Goal: Task Accomplishment & Management: Use online tool/utility

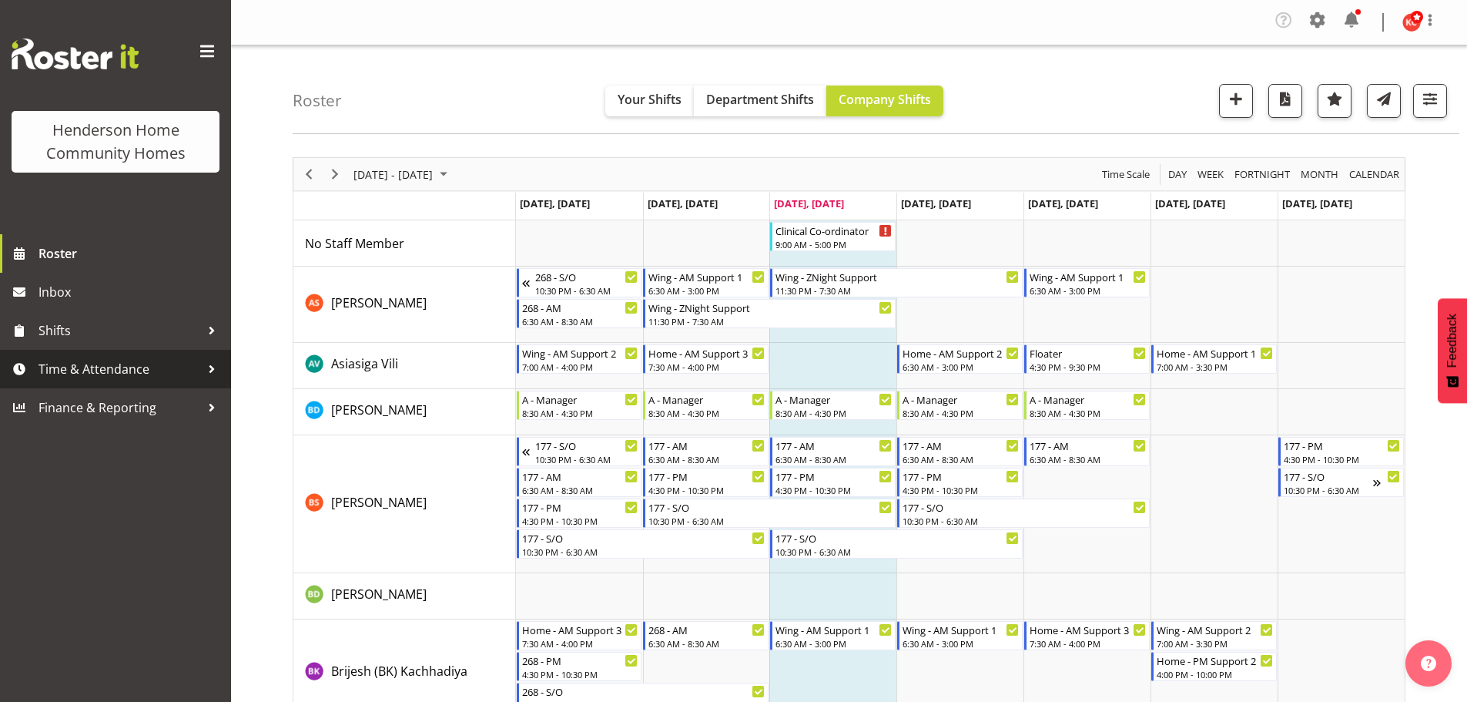
click at [95, 369] on span "Time & Attendance" at bounding box center [120, 368] width 162 height 23
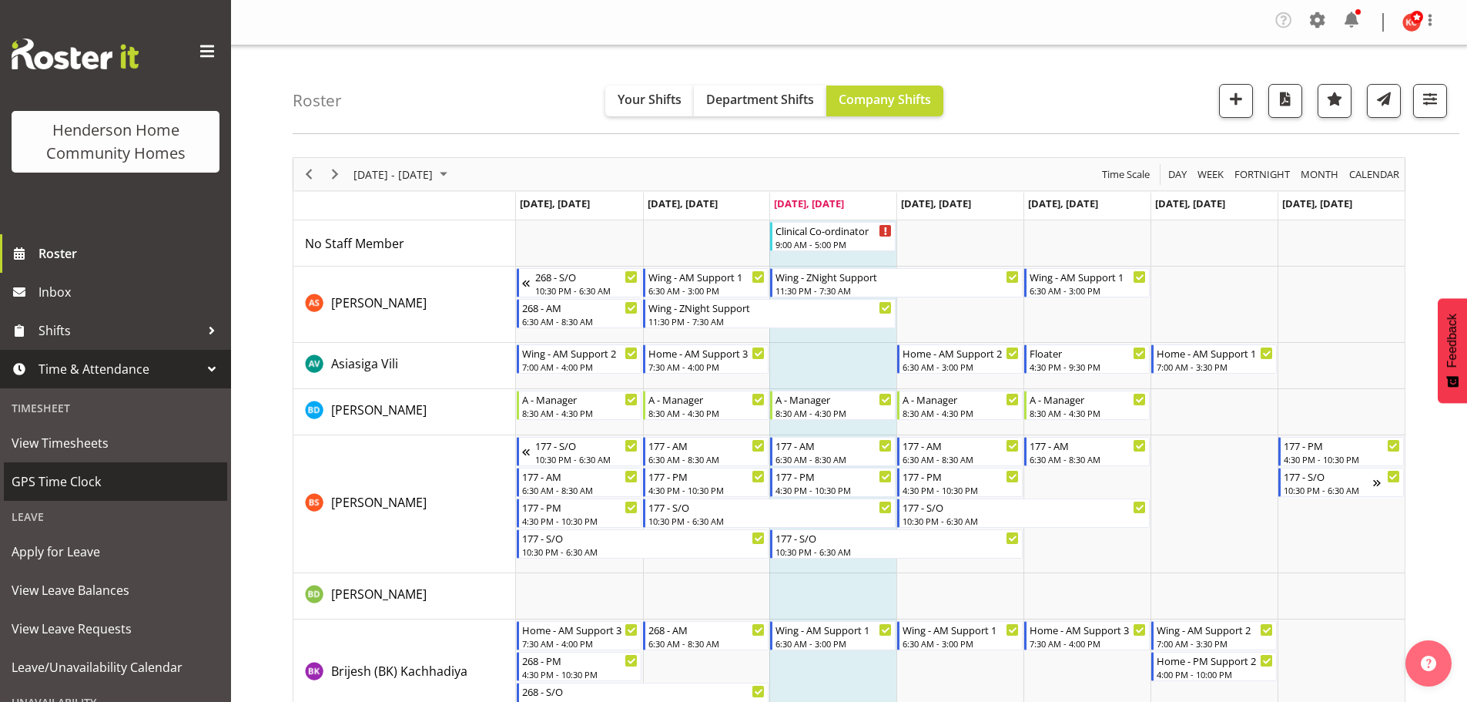
click at [53, 487] on span "GPS Time Clock" at bounding box center [116, 481] width 208 height 23
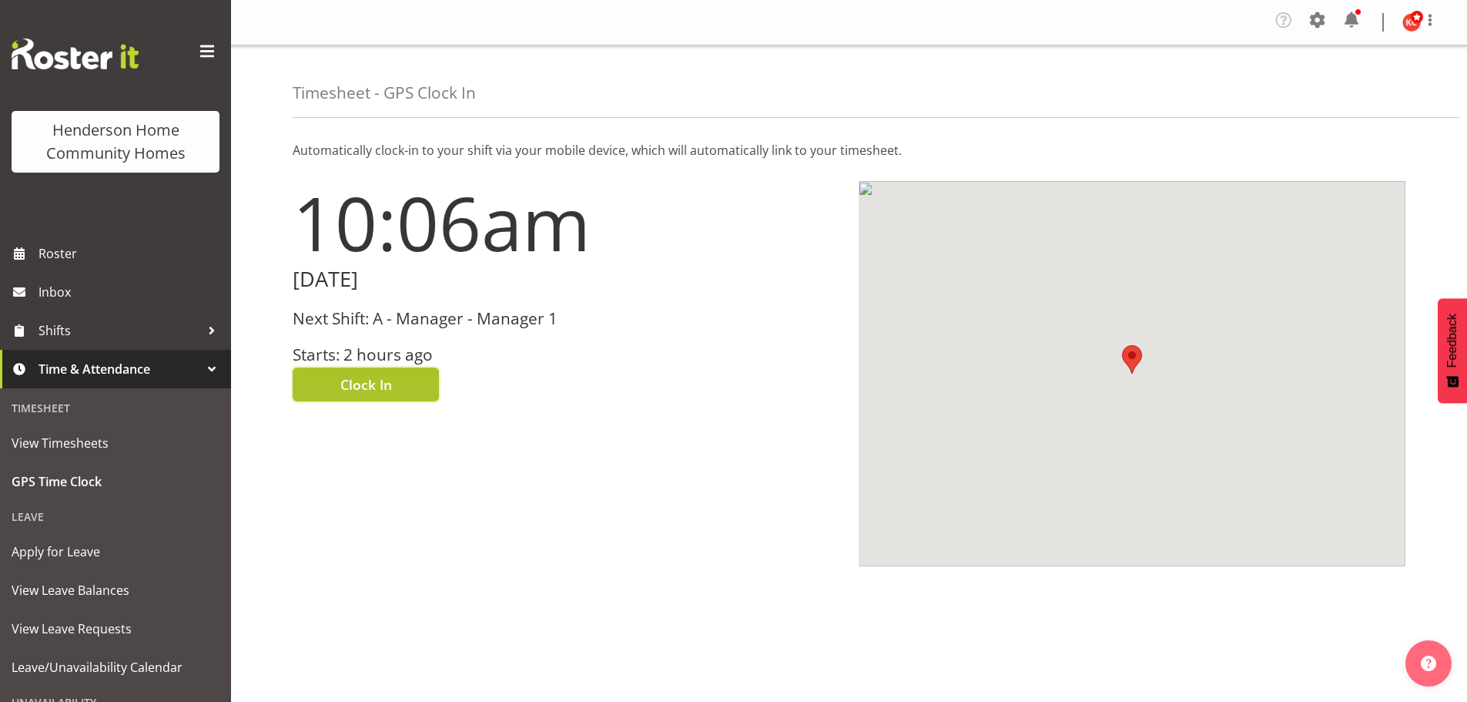
click at [355, 384] on span "Clock In" at bounding box center [366, 384] width 52 height 20
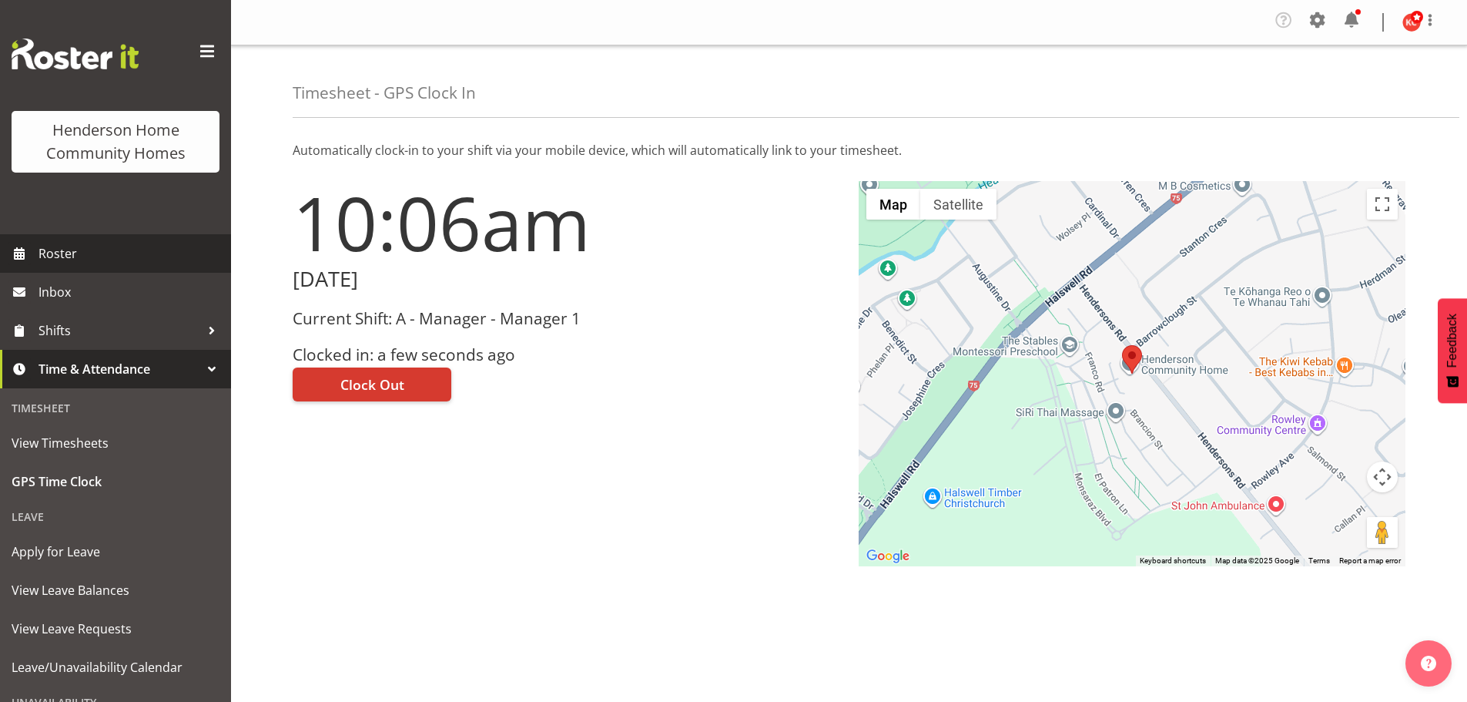
click at [72, 260] on span "Roster" at bounding box center [131, 253] width 185 height 23
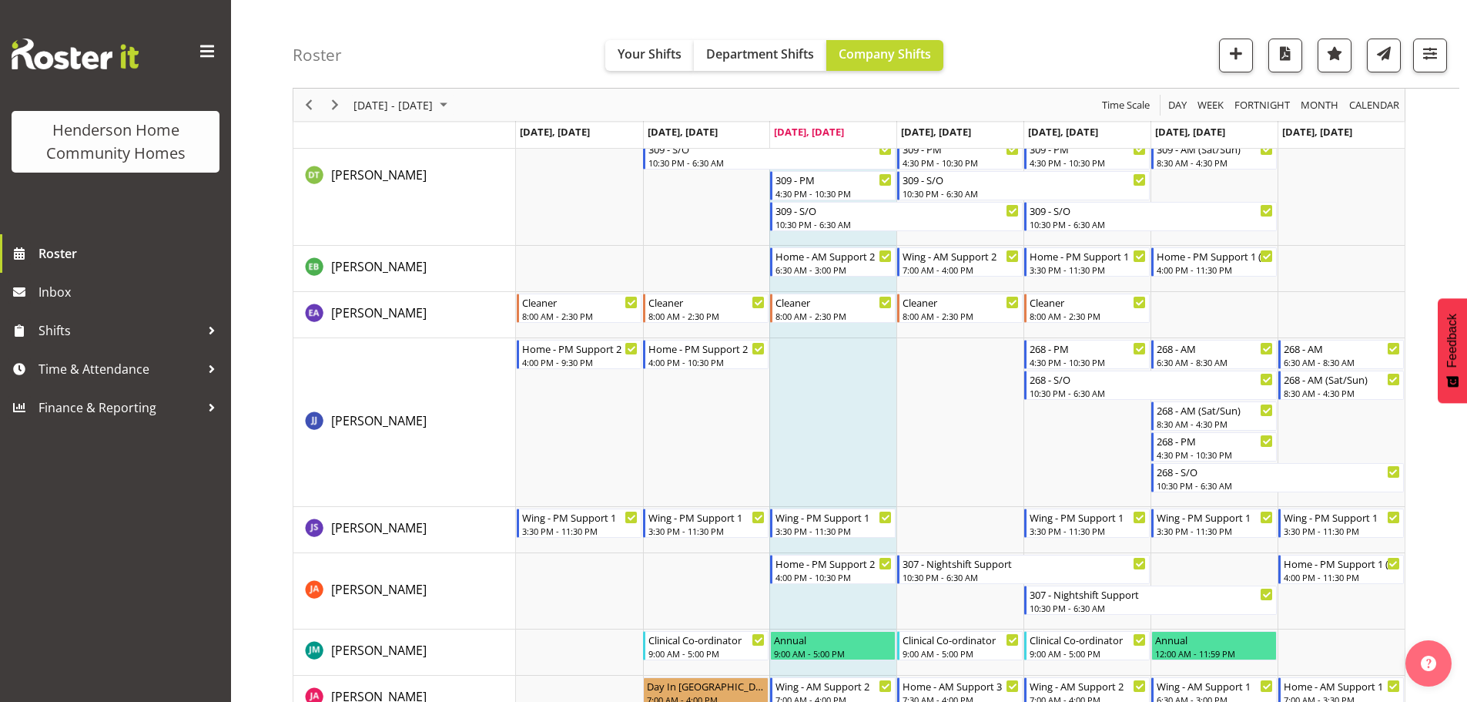
scroll to position [924, 0]
